Goal: Check status

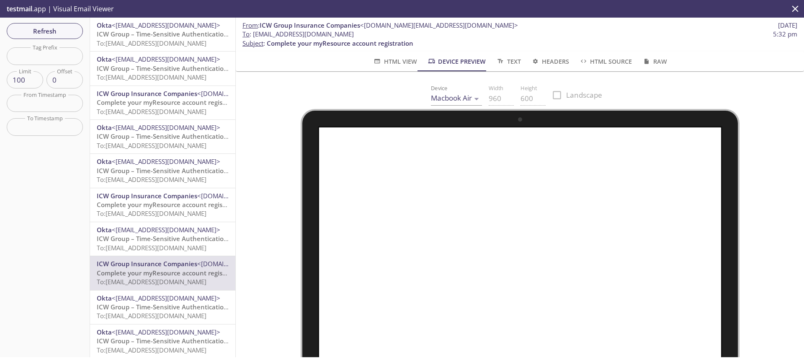
click at [244, 121] on div "Device Macbook Air Macbook Air Width 960 Height 600 Landscape" at bounding box center [520, 245] width 568 height 349
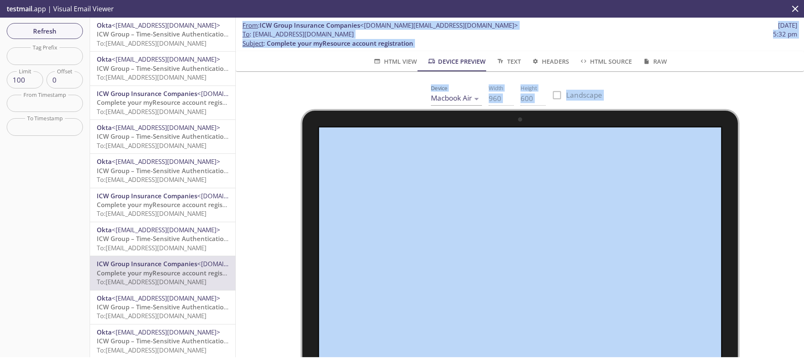
drag, startPoint x: 244, startPoint y: 121, endPoint x: 173, endPoint y: 80, distance: 81.8
click at [173, 80] on div "Refresh Filters Tag Prefix Tag Prefix Limit 100 Limit Offset 0 Offset From Time…" at bounding box center [402, 187] width 804 height 339
click at [255, 227] on div at bounding box center [520, 260] width 548 height 302
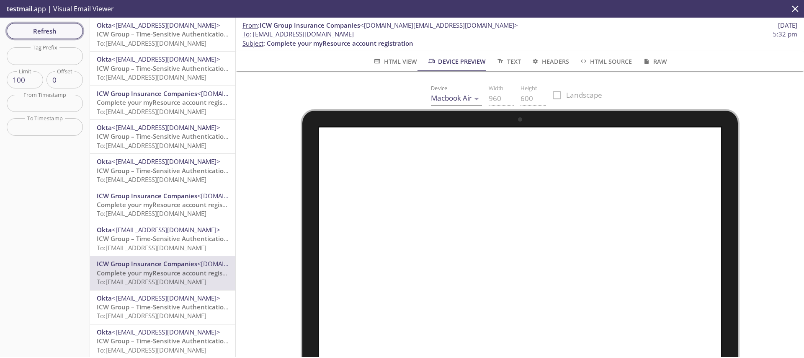
click at [60, 31] on span "Refresh" at bounding box center [44, 31] width 63 height 11
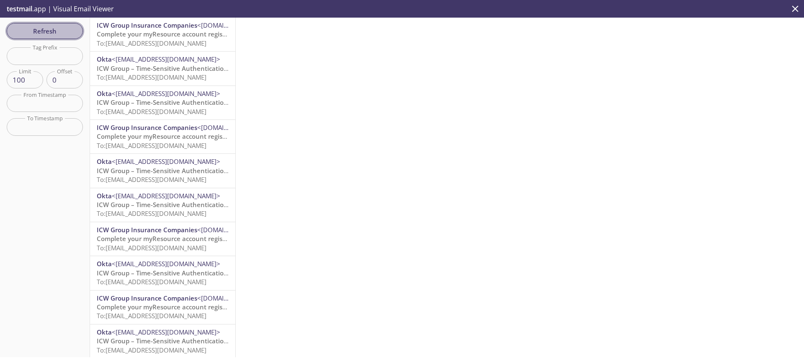
click at [60, 29] on span "Refresh" at bounding box center [44, 31] width 63 height 11
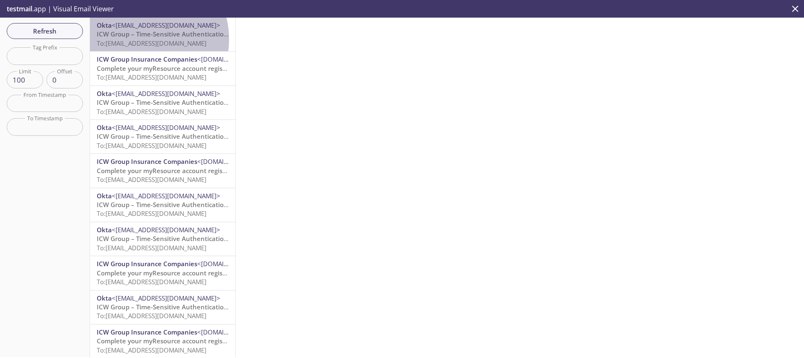
click at [138, 39] on span "To: [EMAIL_ADDRESS][DOMAIN_NAME]" at bounding box center [152, 43] width 110 height 8
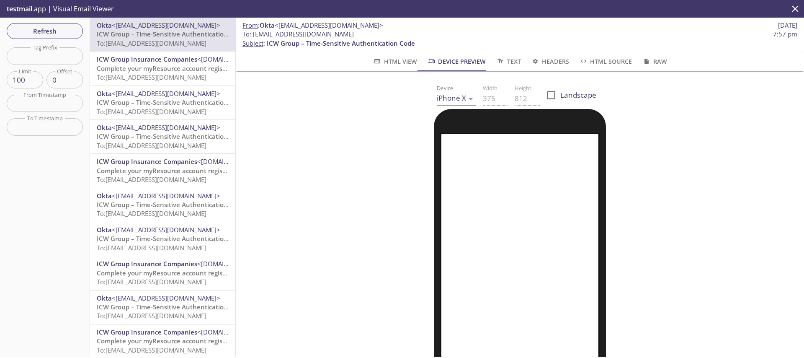
click at [319, 356] on div "From : Okta <[EMAIL_ADDRESS][DOMAIN_NAME]> [DATE] To : [EMAIL_ADDRESS][DOMAIN_N…" at bounding box center [520, 187] width 568 height 339
